Goal: Find specific page/section: Find specific page/section

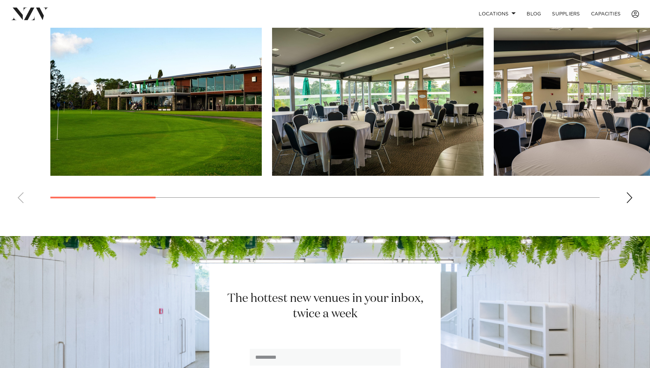
scroll to position [514, 0]
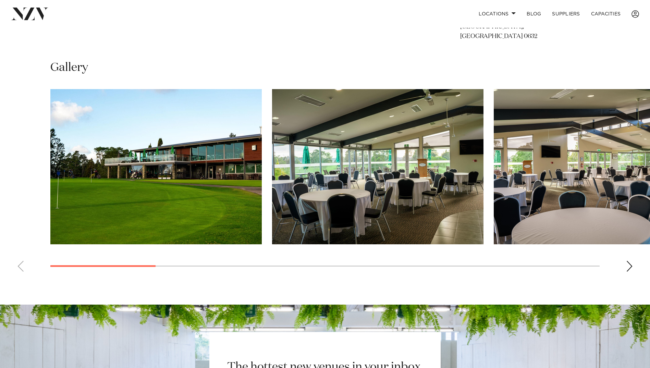
click at [197, 149] on img "1 / 13" at bounding box center [155, 166] width 211 height 155
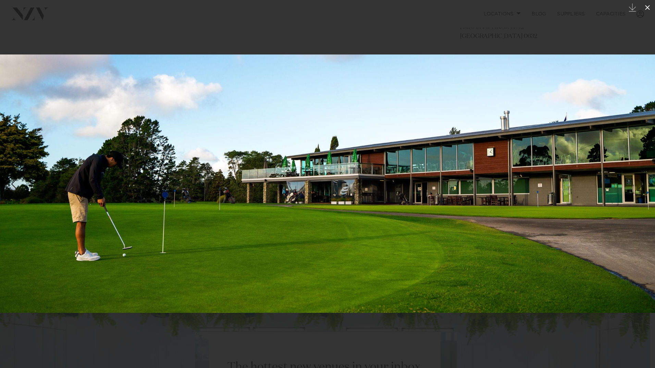
click at [649, 9] on icon at bounding box center [647, 7] width 8 height 8
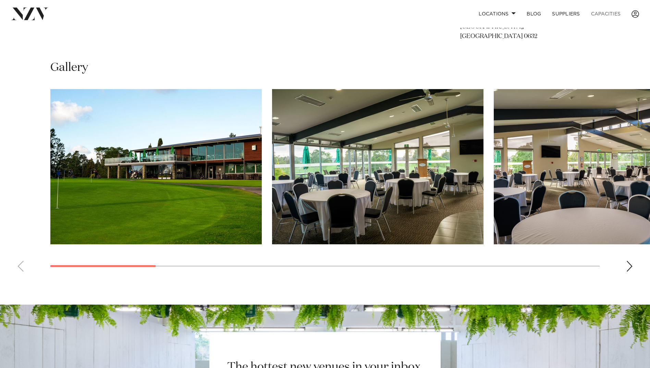
click at [619, 13] on link "Capacities" at bounding box center [605, 14] width 41 height 15
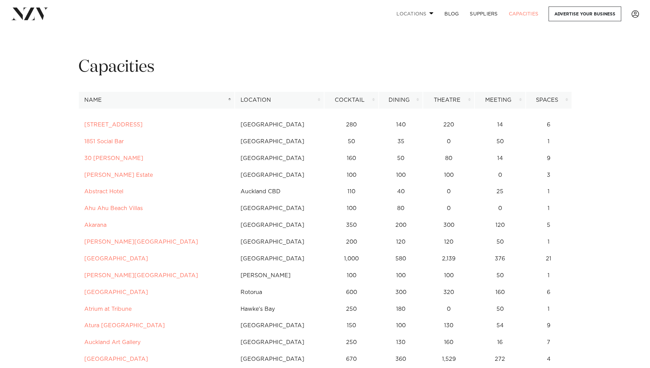
click at [428, 12] on link "Locations" at bounding box center [415, 14] width 48 height 15
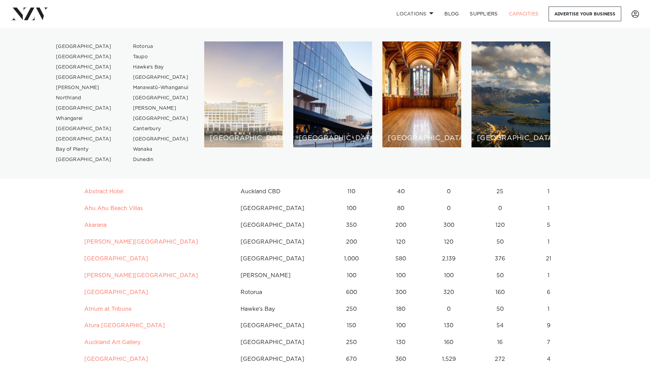
click at [250, 129] on div "[GEOGRAPHIC_DATA]" at bounding box center [243, 94] width 79 height 106
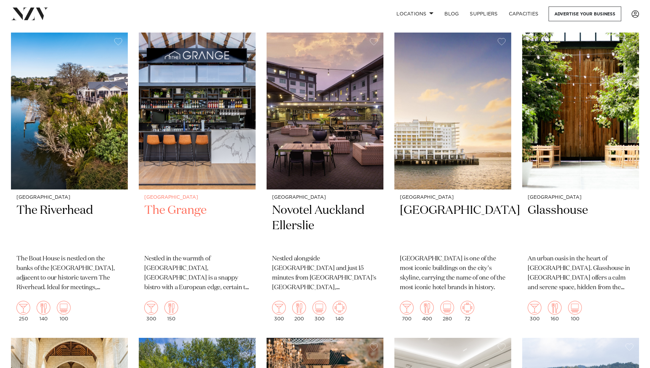
scroll to position [34, 0]
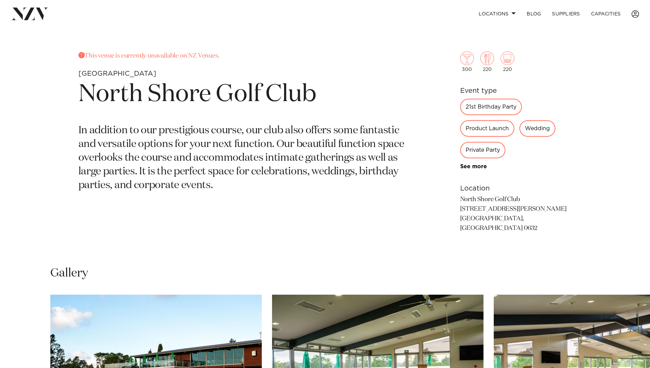
scroll to position [274, 0]
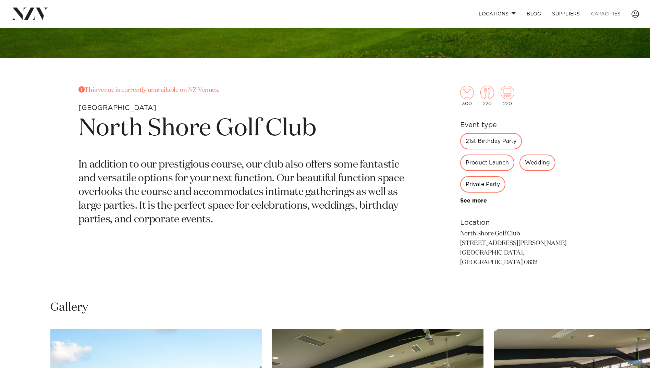
click at [615, 16] on link "Capacities" at bounding box center [605, 14] width 41 height 15
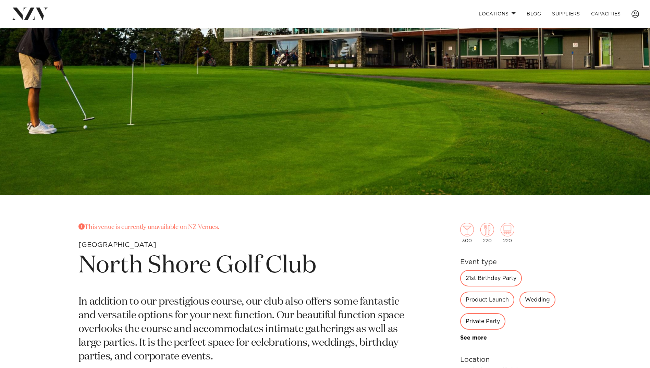
scroll to position [103, 0]
